Goal: Information Seeking & Learning: Learn about a topic

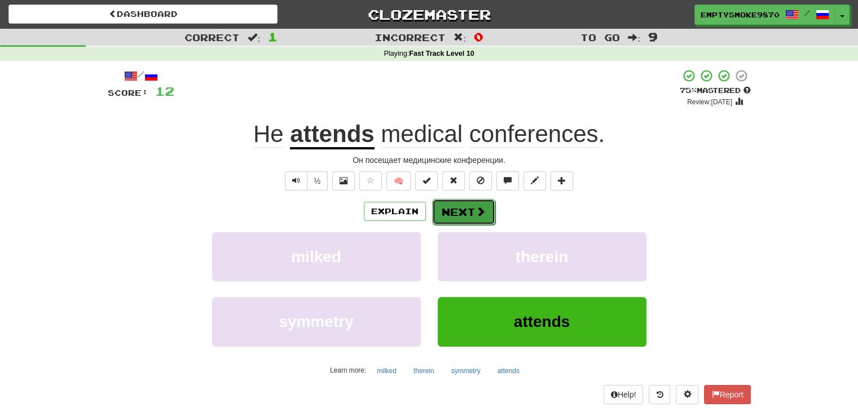
click at [482, 212] on span at bounding box center [480, 211] width 10 height 10
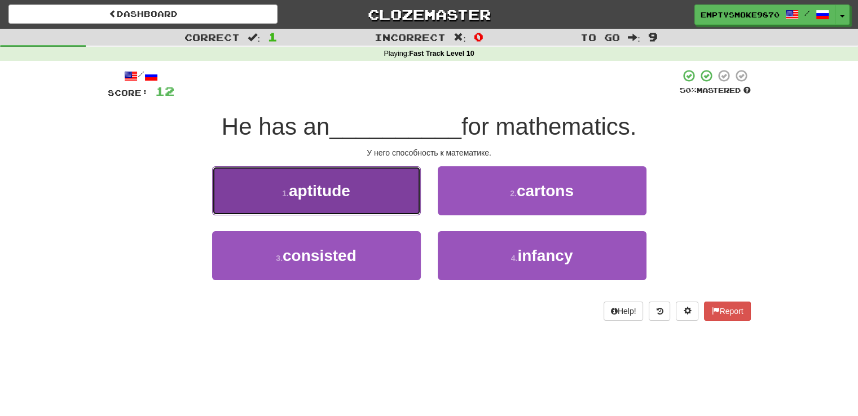
click at [380, 201] on button "1 . aptitude" at bounding box center [316, 190] width 209 height 49
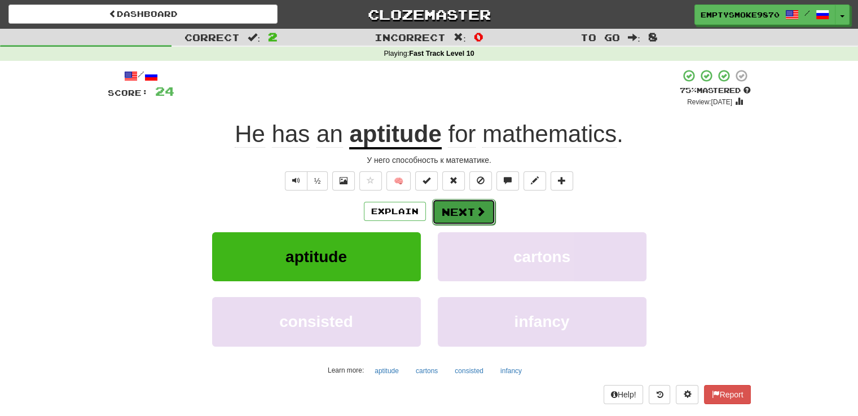
click at [471, 209] on button "Next" at bounding box center [463, 212] width 63 height 26
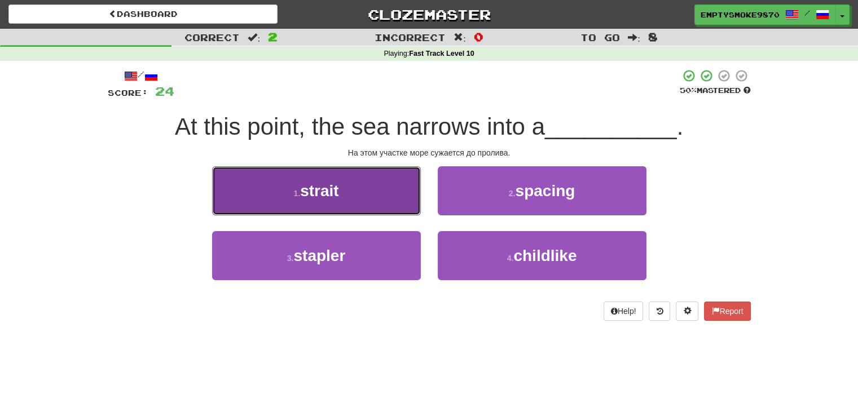
click at [365, 198] on button "1 . strait" at bounding box center [316, 190] width 209 height 49
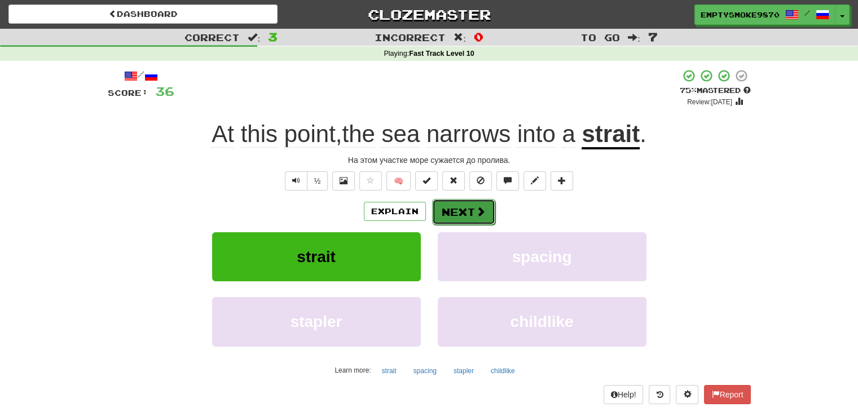
click at [471, 211] on button "Next" at bounding box center [463, 212] width 63 height 26
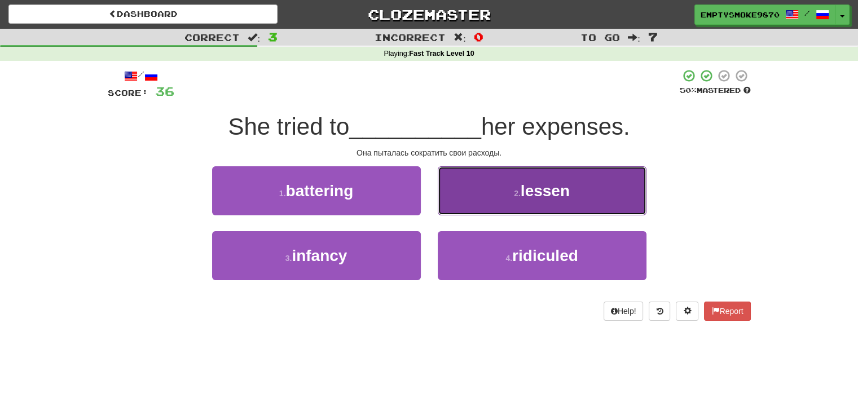
click at [468, 198] on button "2 . lessen" at bounding box center [542, 190] width 209 height 49
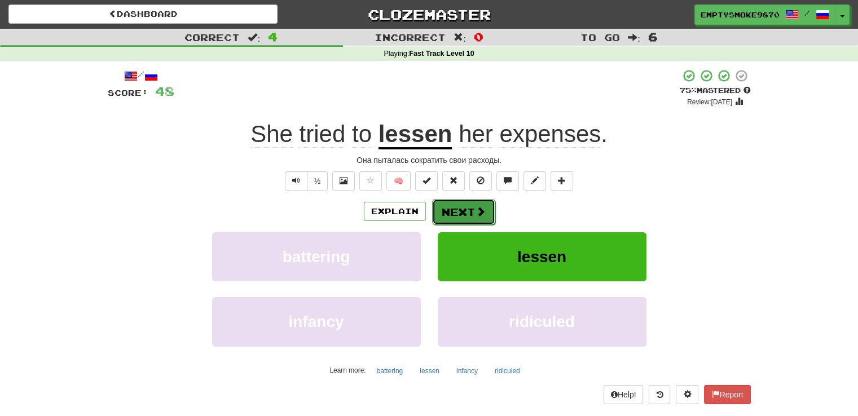
click at [466, 202] on button "Next" at bounding box center [463, 212] width 63 height 26
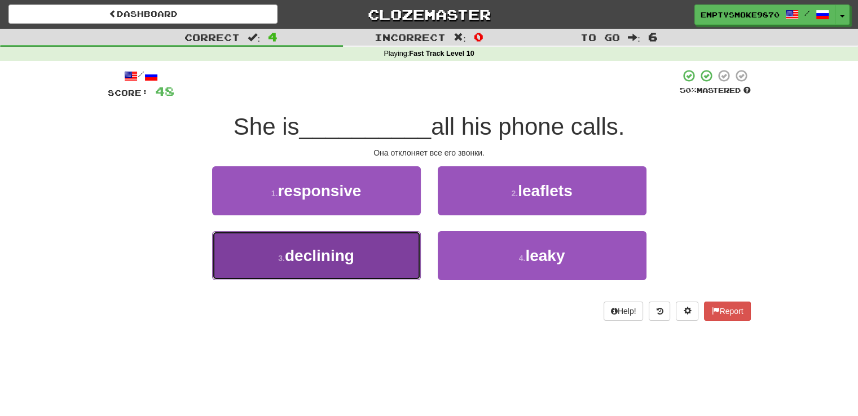
click at [379, 254] on button "3 . declining" at bounding box center [316, 255] width 209 height 49
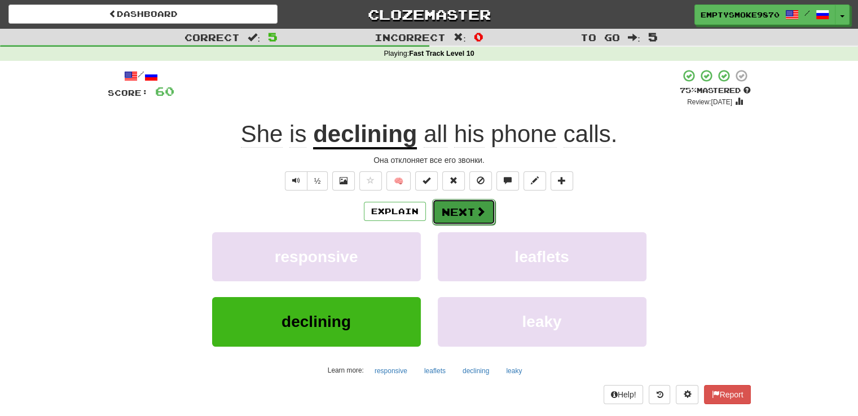
click at [456, 214] on button "Next" at bounding box center [463, 212] width 63 height 26
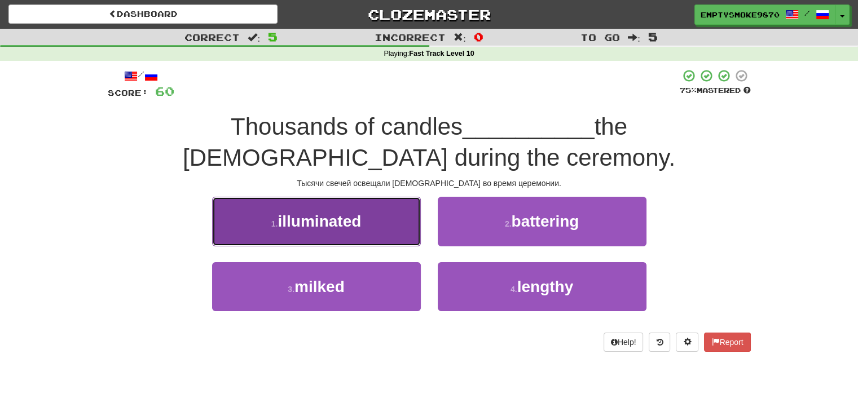
click at [402, 226] on button "1 . illuminated" at bounding box center [316, 221] width 209 height 49
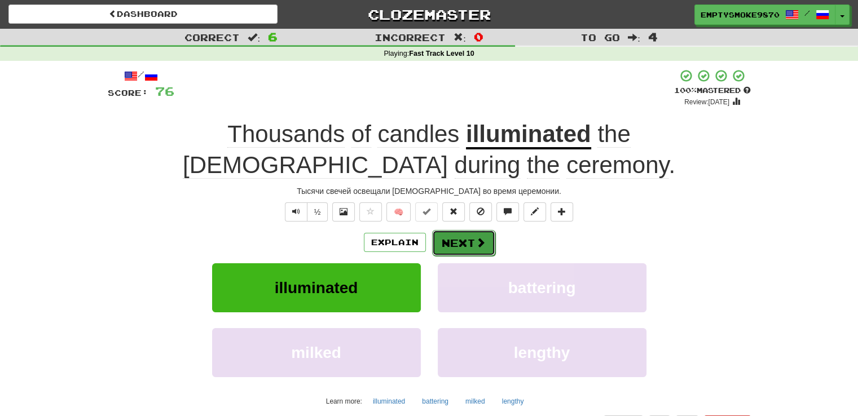
click at [475, 241] on span at bounding box center [480, 242] width 10 height 10
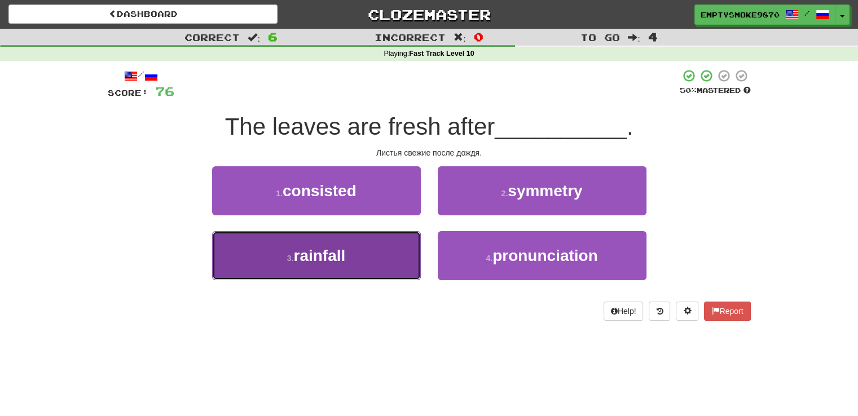
click at [389, 268] on button "3 . rainfall" at bounding box center [316, 255] width 209 height 49
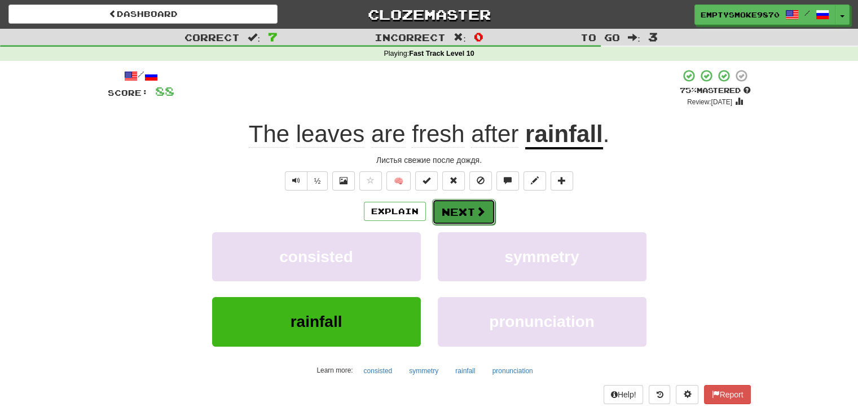
click at [457, 215] on button "Next" at bounding box center [463, 212] width 63 height 26
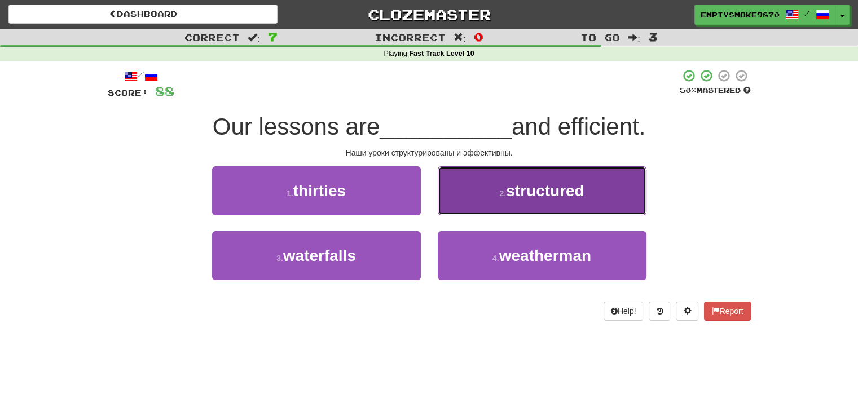
click at [461, 194] on button "2 . structured" at bounding box center [542, 190] width 209 height 49
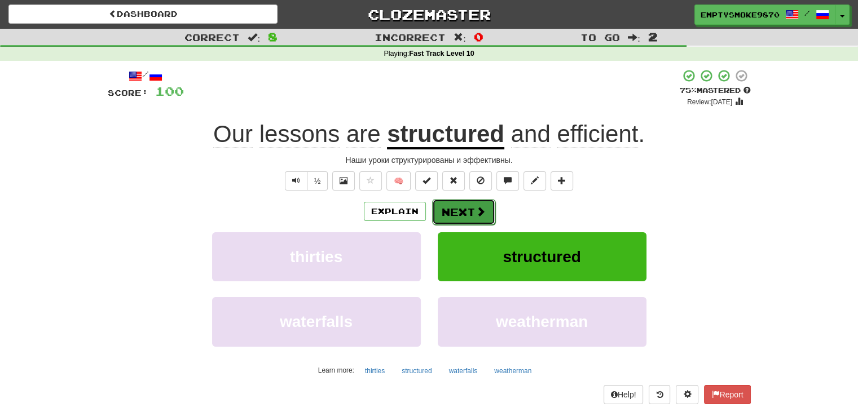
click at [457, 219] on button "Next" at bounding box center [463, 212] width 63 height 26
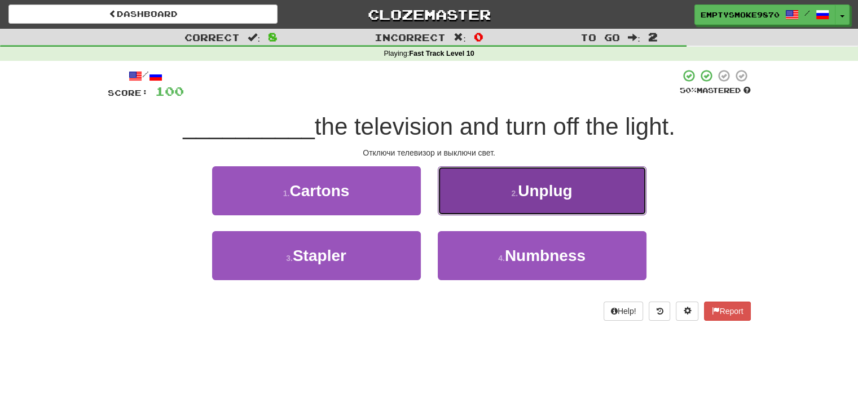
click at [465, 200] on button "2 . Unplug" at bounding box center [542, 190] width 209 height 49
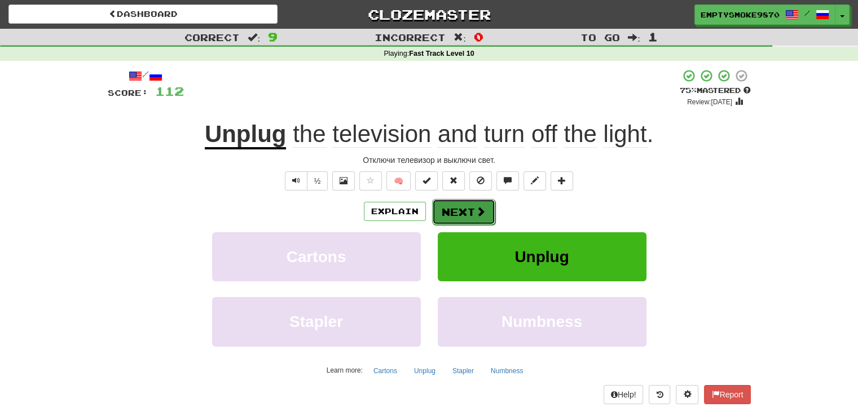
click at [468, 210] on button "Next" at bounding box center [463, 212] width 63 height 26
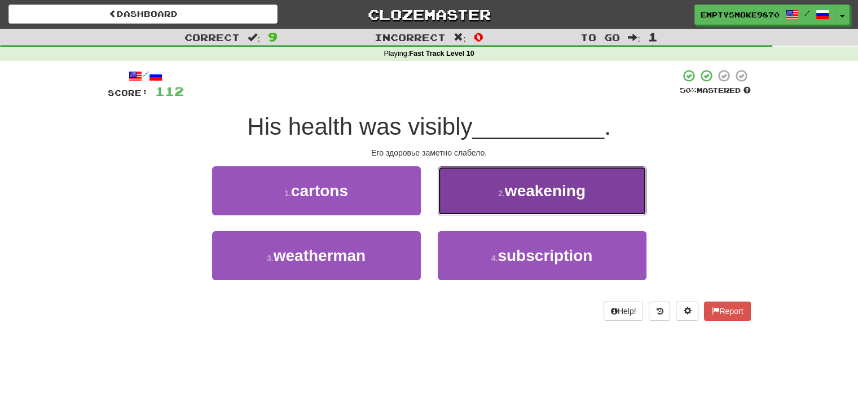
click at [469, 205] on button "2 . weakening" at bounding box center [542, 190] width 209 height 49
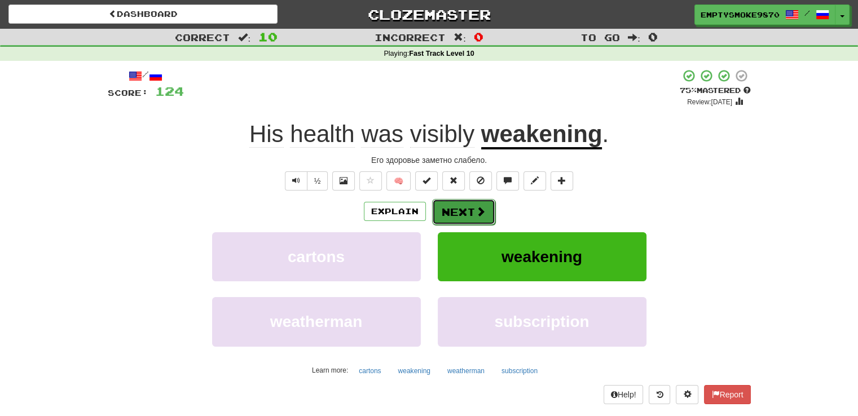
click at [461, 206] on button "Next" at bounding box center [463, 212] width 63 height 26
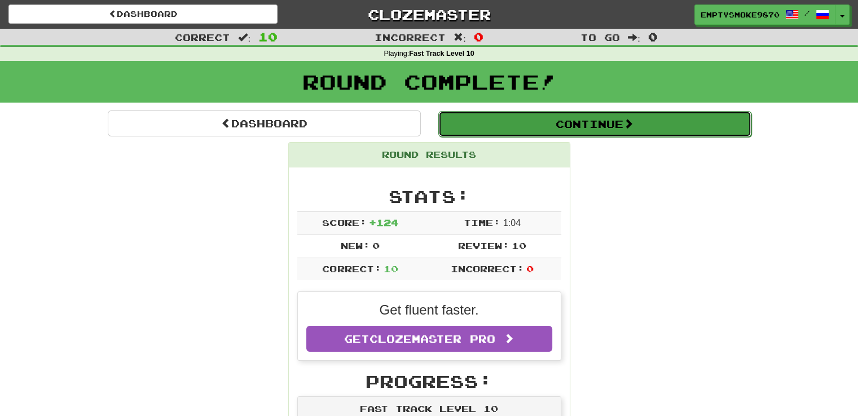
click at [561, 121] on button "Continue" at bounding box center [594, 124] width 313 height 26
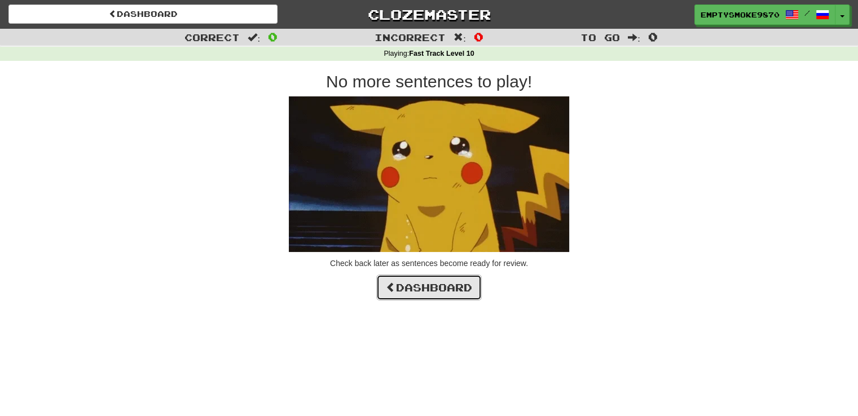
click at [464, 287] on link "Dashboard" at bounding box center [428, 288] width 105 height 26
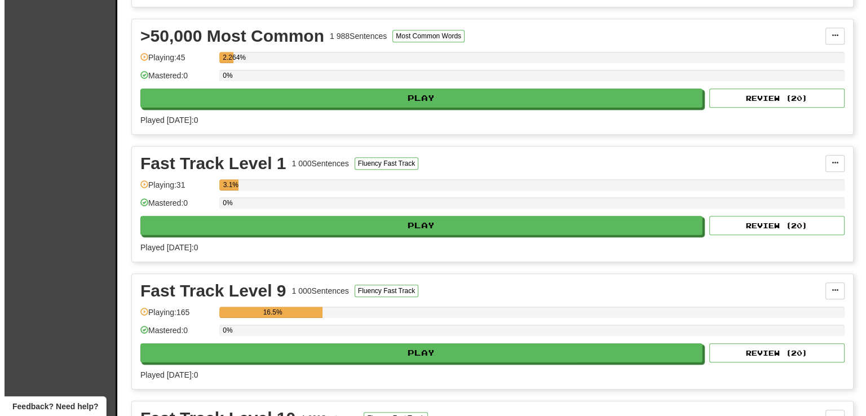
scroll to position [1128, 0]
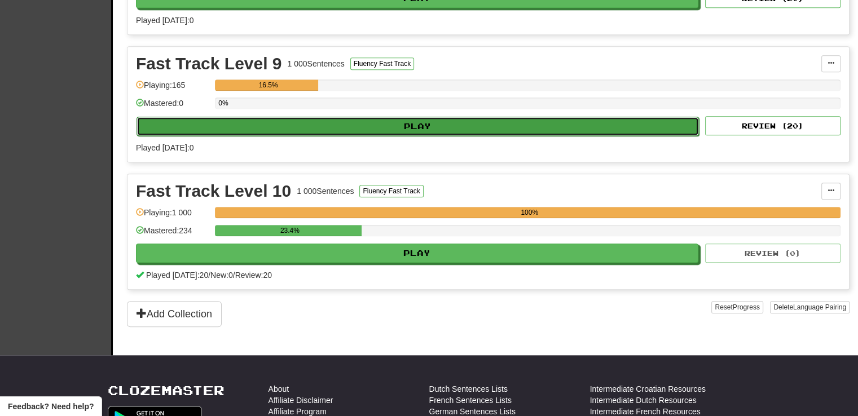
click at [464, 120] on button "Play" at bounding box center [417, 126] width 562 height 19
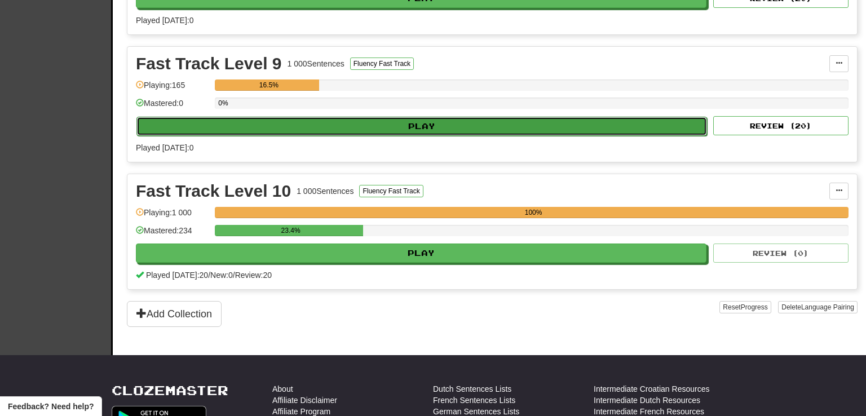
select select "**"
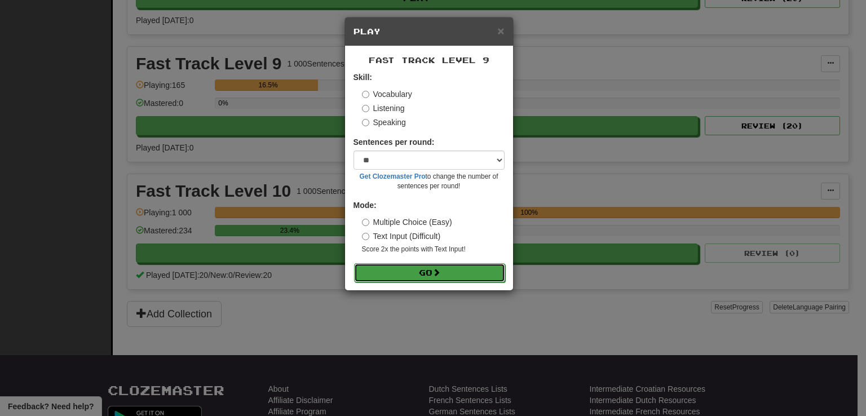
click at [424, 277] on button "Go" at bounding box center [429, 272] width 151 height 19
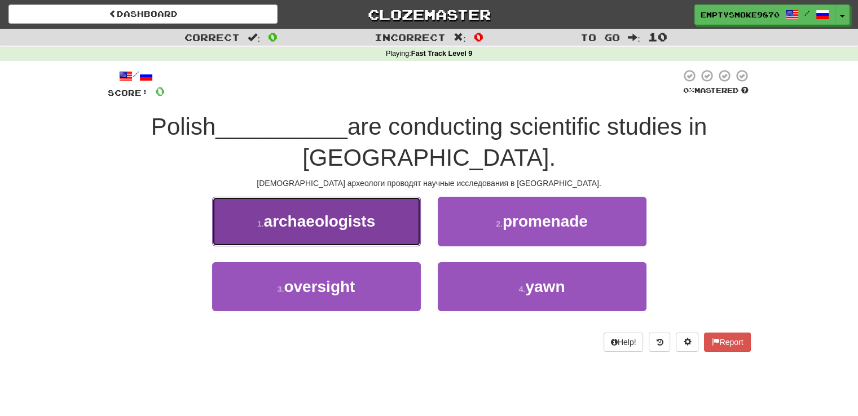
click at [395, 220] on button "1 . archaeologists" at bounding box center [316, 221] width 209 height 49
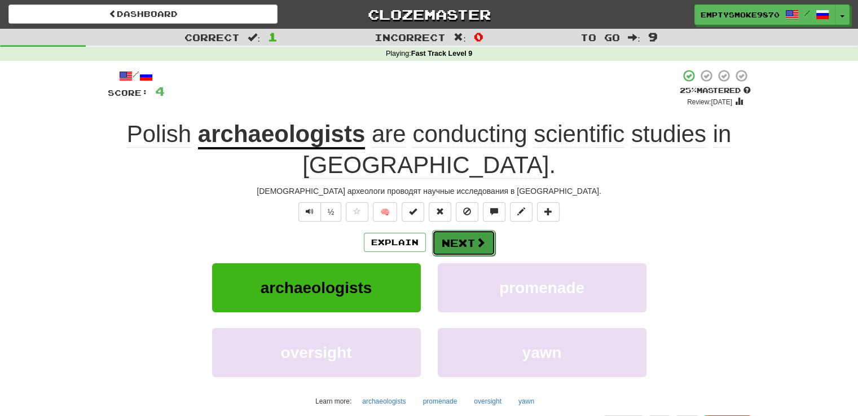
click at [475, 246] on span at bounding box center [480, 242] width 10 height 10
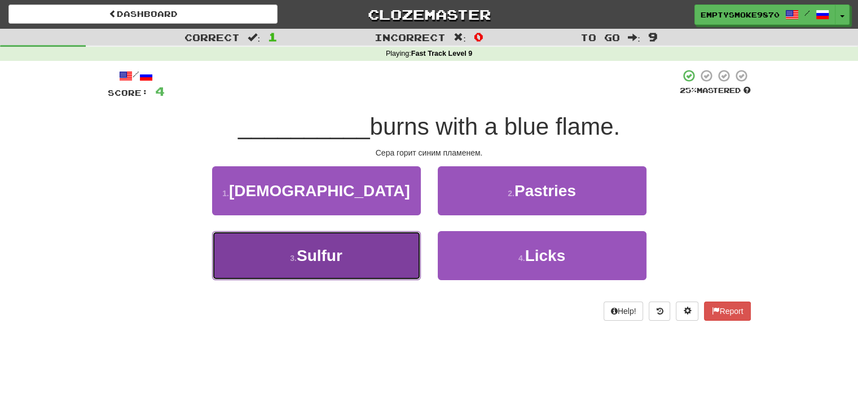
click at [381, 261] on button "3 . Sulfur" at bounding box center [316, 255] width 209 height 49
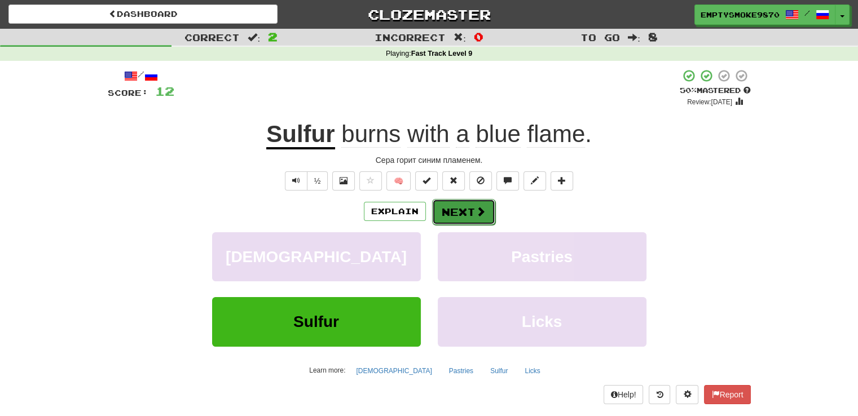
click at [476, 208] on span at bounding box center [480, 211] width 10 height 10
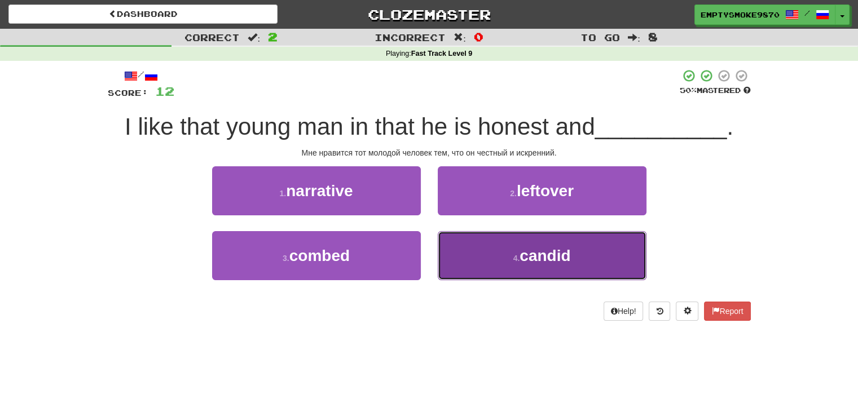
click at [450, 264] on button "4 . candid" at bounding box center [542, 255] width 209 height 49
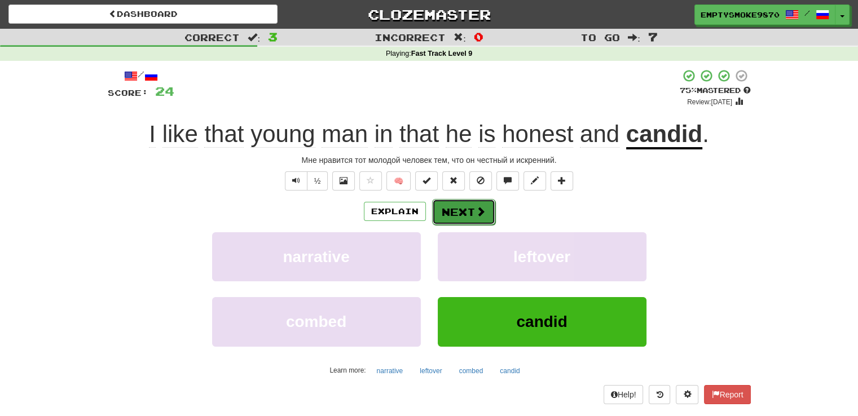
click at [467, 210] on button "Next" at bounding box center [463, 212] width 63 height 26
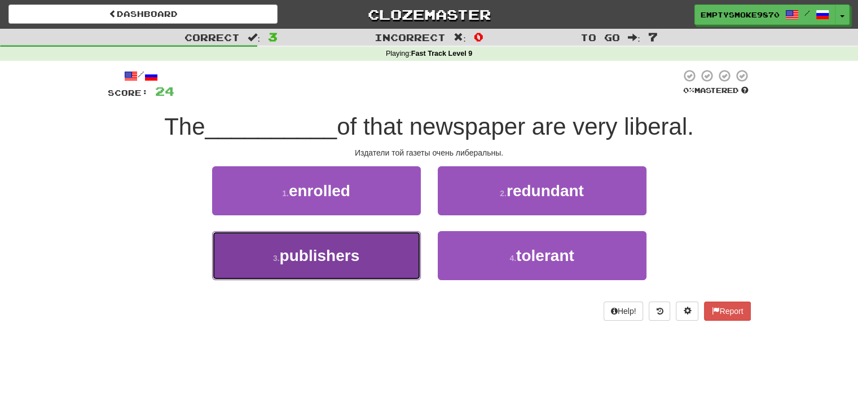
click at [413, 262] on button "3 . publishers" at bounding box center [316, 255] width 209 height 49
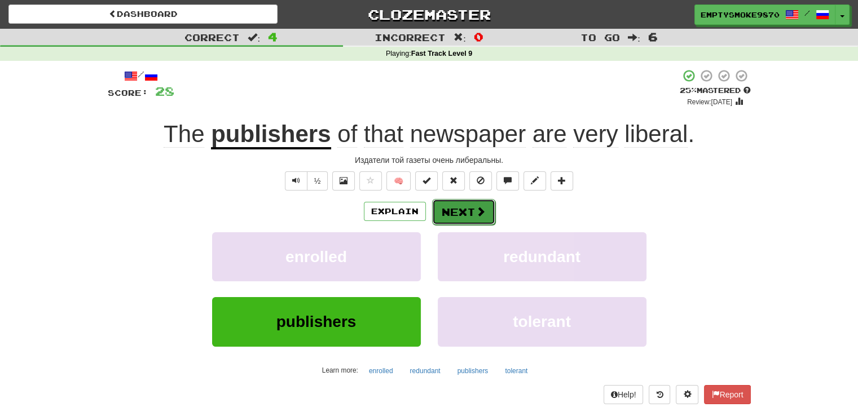
click at [457, 221] on button "Next" at bounding box center [463, 212] width 63 height 26
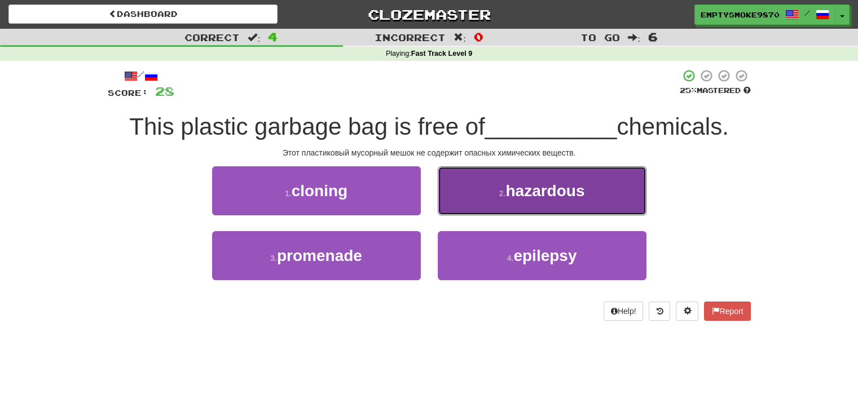
click at [473, 203] on button "2 . hazardous" at bounding box center [542, 190] width 209 height 49
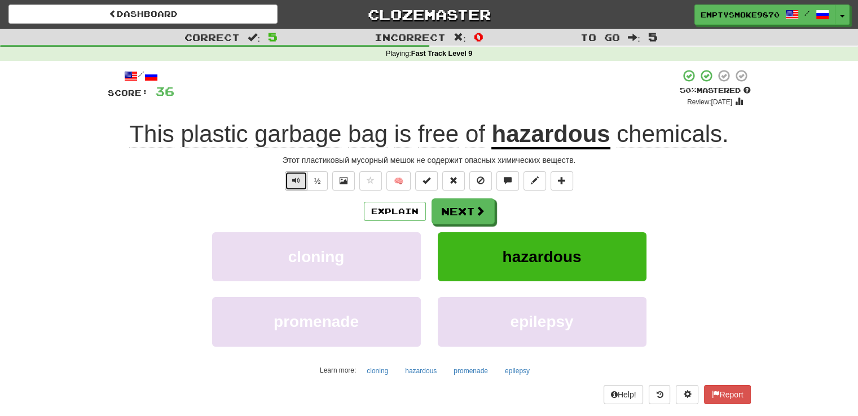
click at [290, 182] on button "Text-to-speech controls" at bounding box center [296, 180] width 23 height 19
click at [466, 206] on button "Next" at bounding box center [463, 212] width 63 height 26
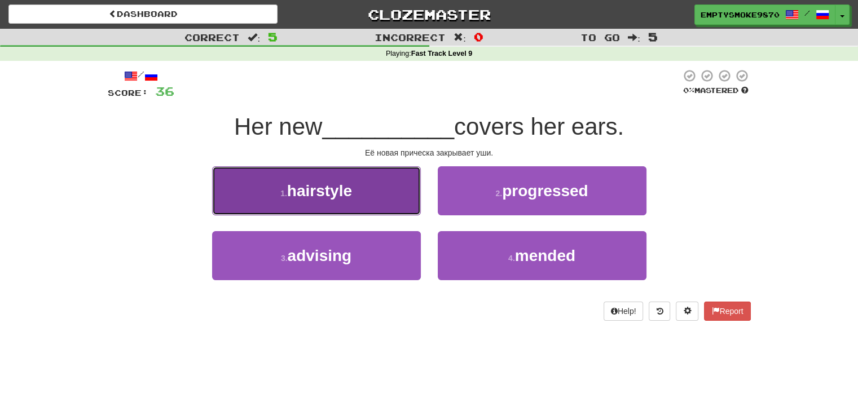
click at [391, 197] on button "1 . hairstyle" at bounding box center [316, 190] width 209 height 49
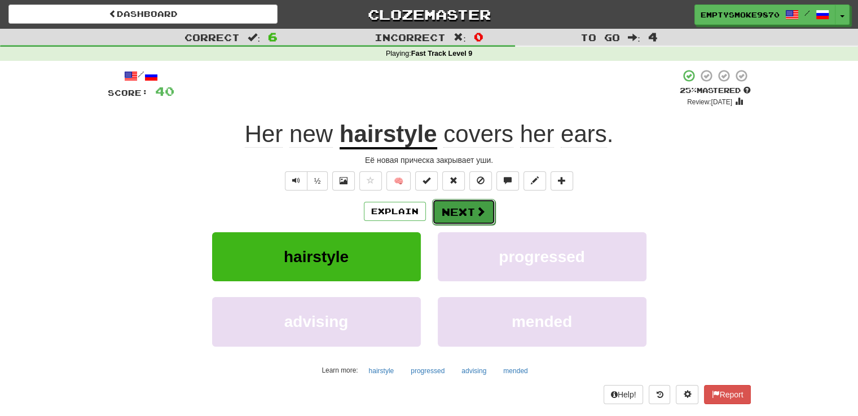
click at [457, 215] on button "Next" at bounding box center [463, 212] width 63 height 26
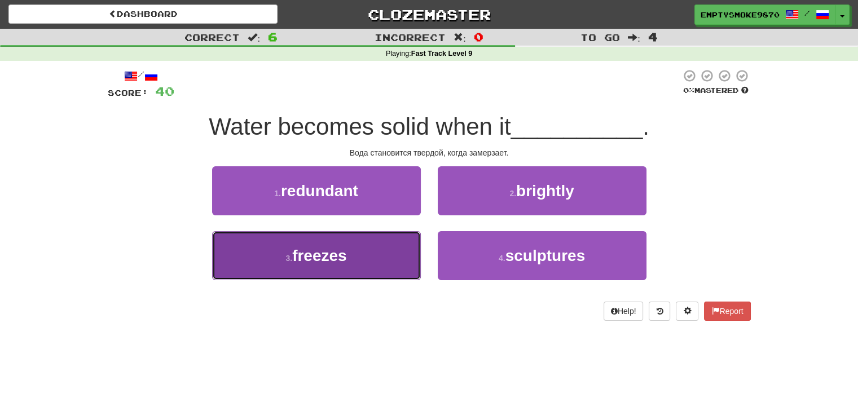
click at [372, 266] on button "3 . freezes" at bounding box center [316, 255] width 209 height 49
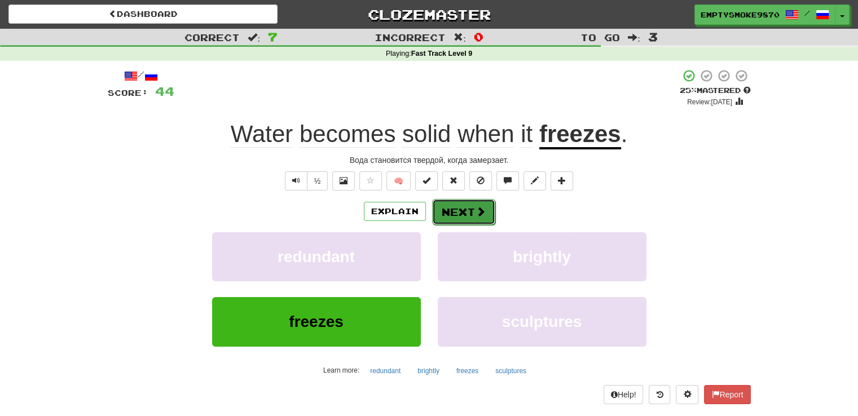
click at [469, 213] on button "Next" at bounding box center [463, 212] width 63 height 26
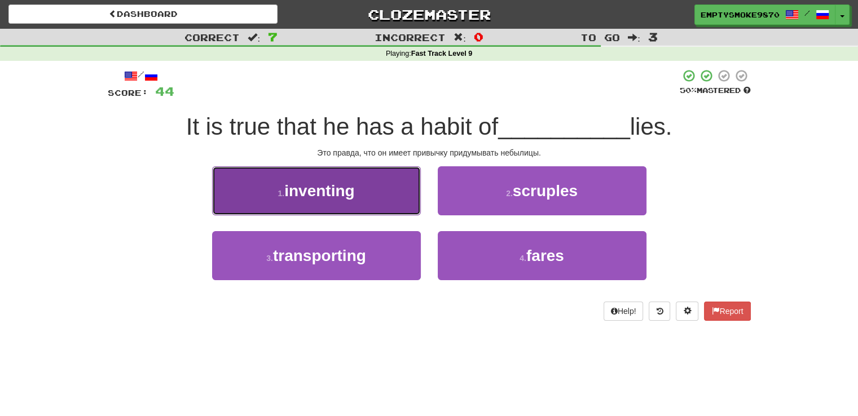
click at [369, 199] on button "1 . inventing" at bounding box center [316, 190] width 209 height 49
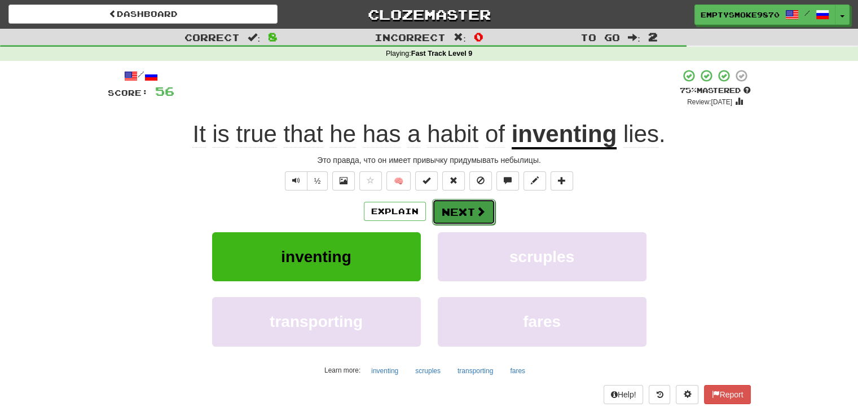
click at [450, 212] on button "Next" at bounding box center [463, 212] width 63 height 26
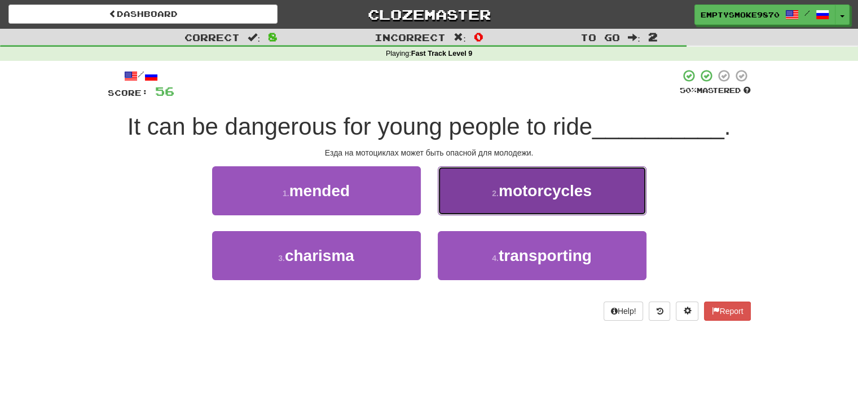
click at [475, 196] on button "2 . motorcycles" at bounding box center [542, 190] width 209 height 49
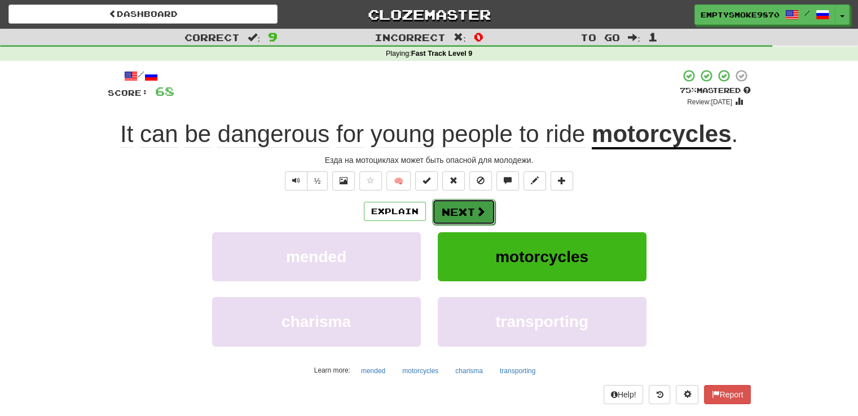
click at [468, 209] on button "Next" at bounding box center [463, 212] width 63 height 26
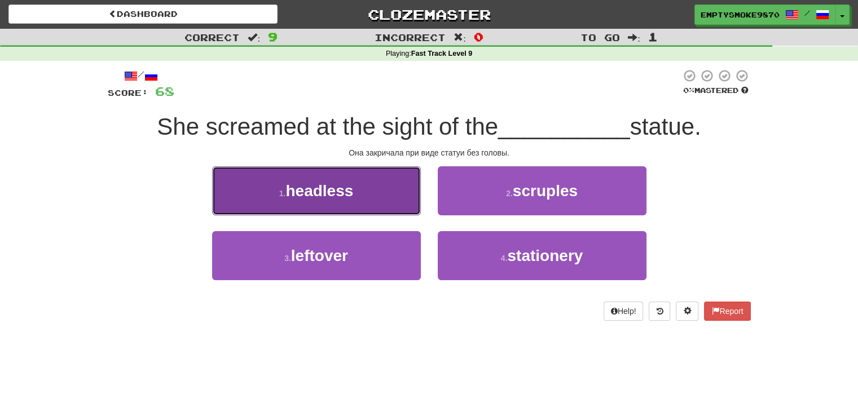
click at [404, 197] on button "1 . headless" at bounding box center [316, 190] width 209 height 49
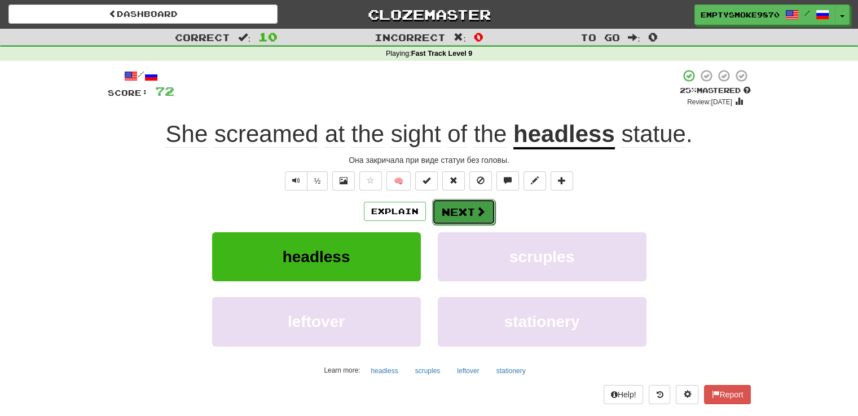
click at [458, 214] on button "Next" at bounding box center [463, 212] width 63 height 26
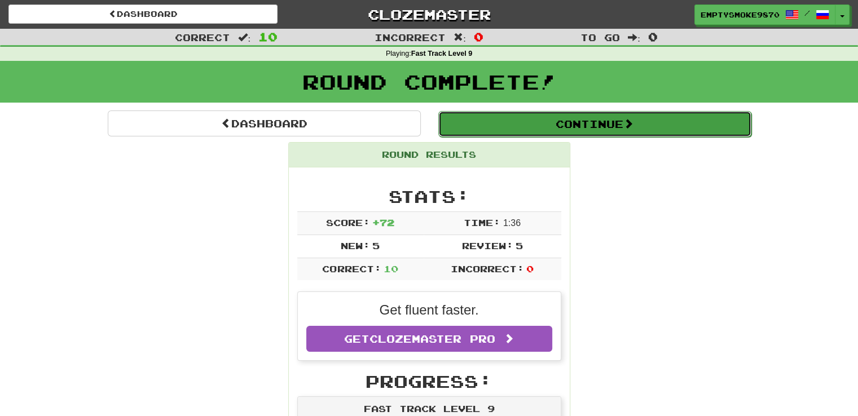
click at [535, 131] on button "Continue" at bounding box center [594, 124] width 313 height 26
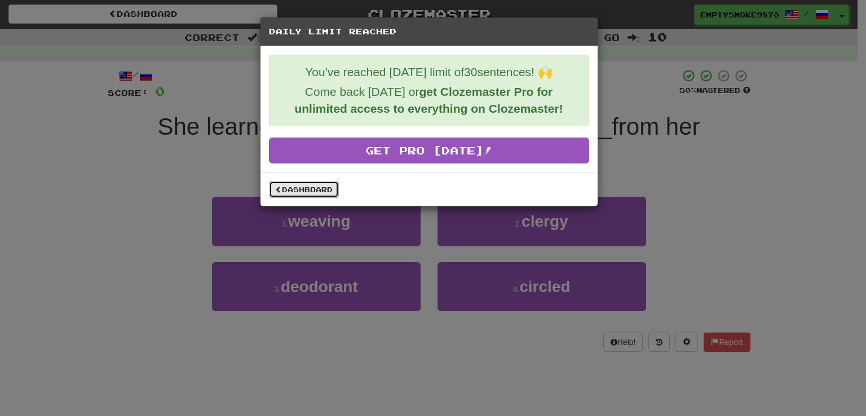
click at [324, 191] on link "Dashboard" at bounding box center [304, 189] width 70 height 17
